Goal: Information Seeking & Learning: Learn about a topic

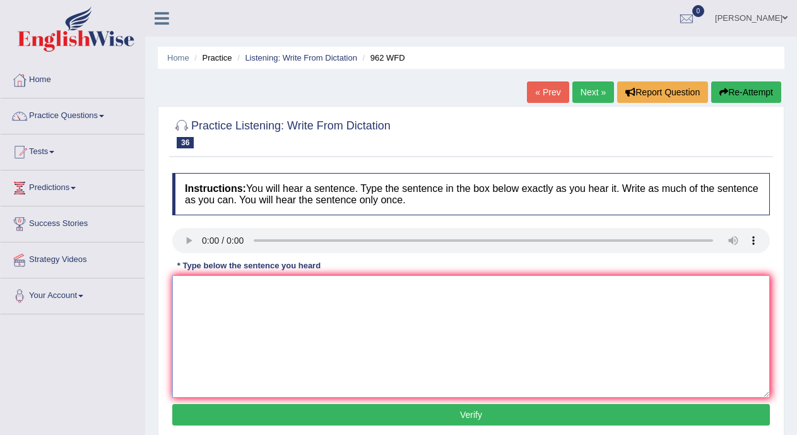
click at [197, 298] on textarea at bounding box center [470, 336] width 597 height 122
click at [278, 289] on textarea "If you have any question about your exam p;ease [PERSON_NAME] your hand." at bounding box center [470, 336] width 597 height 122
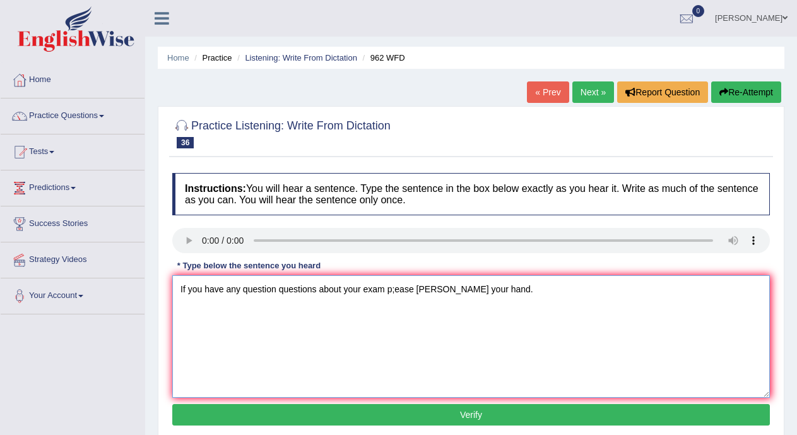
click at [394, 286] on textarea "If you have any question questions about your exam p;ease [PERSON_NAME] your ha…" at bounding box center [470, 336] width 597 height 122
type textarea "If you have any question questions about your exam please [PERSON_NAME] your ha…"
click at [396, 407] on button "Verify" at bounding box center [470, 414] width 597 height 21
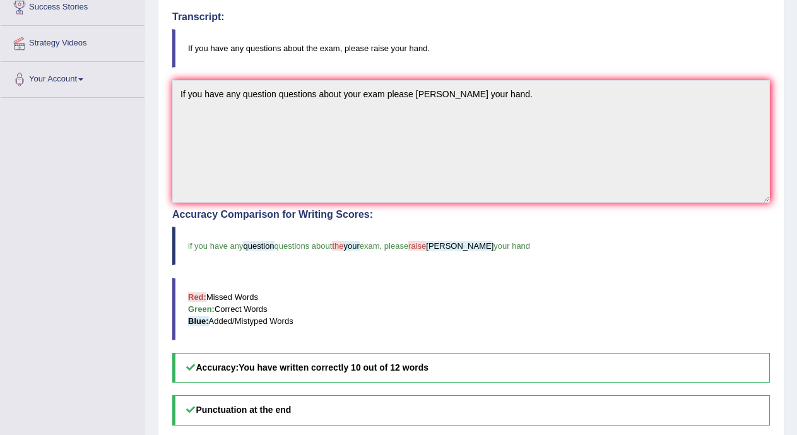
scroll to position [215, 0]
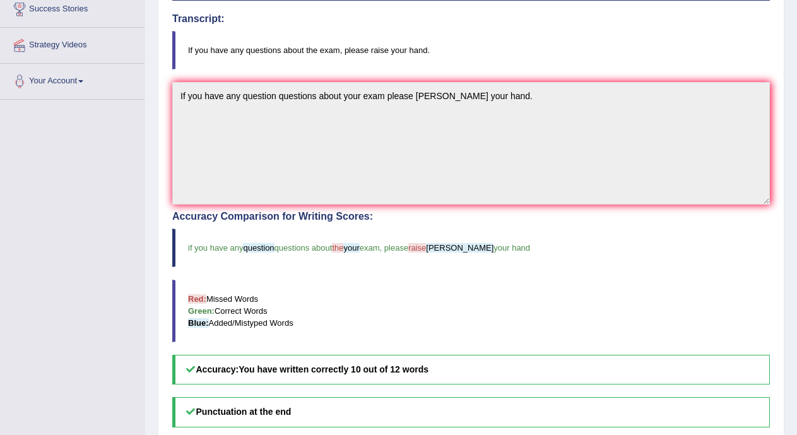
click at [790, 185] on div "Home Practice Listening: Write From Dictation 962 WFD « Prev Next » Report Ques…" at bounding box center [471, 178] width 652 height 786
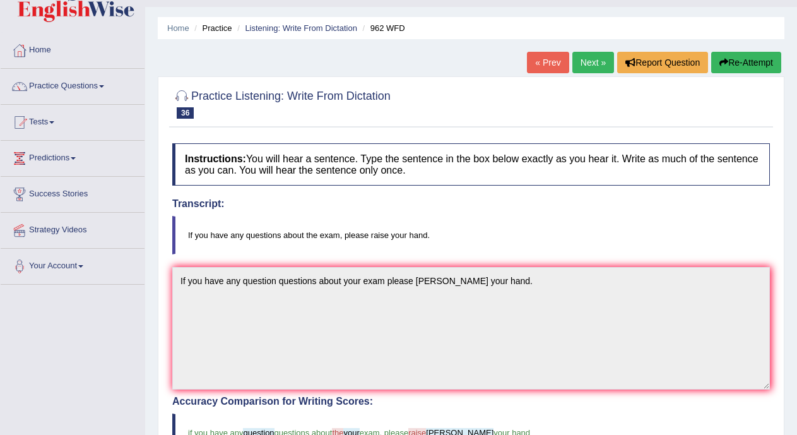
scroll to position [5, 0]
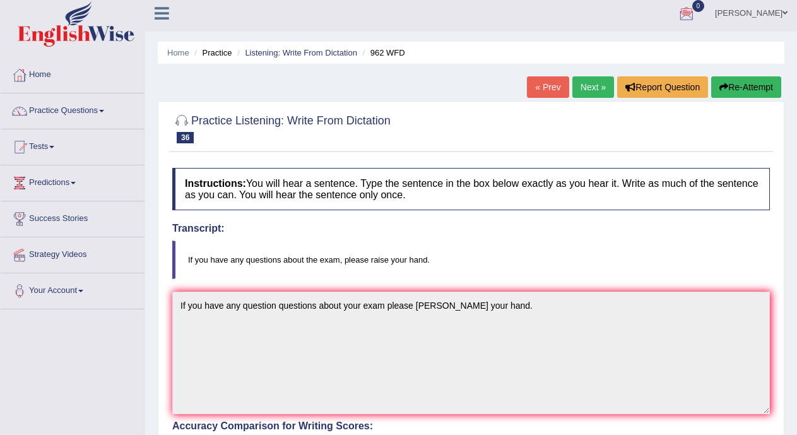
click at [595, 86] on link "Next »" at bounding box center [593, 86] width 42 height 21
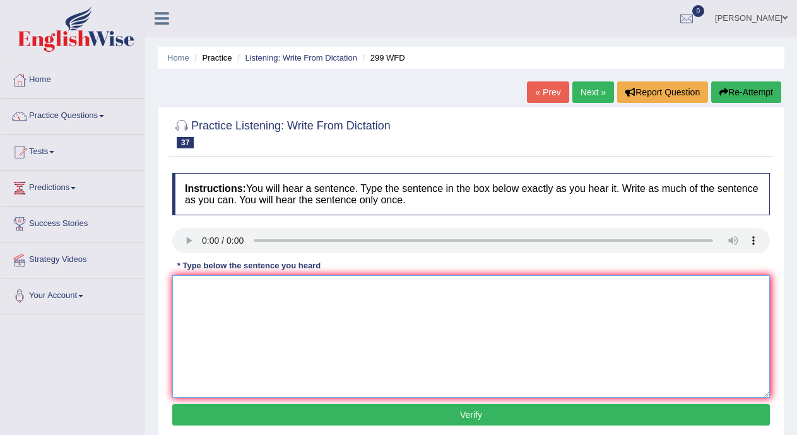
click at [191, 297] on textarea at bounding box center [470, 336] width 597 height 122
type textarea "st"
